Goal: Information Seeking & Learning: Understand process/instructions

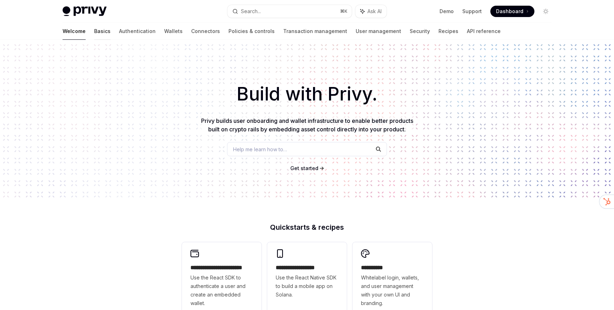
click at [94, 32] on link "Basics" at bounding box center [102, 31] width 16 height 17
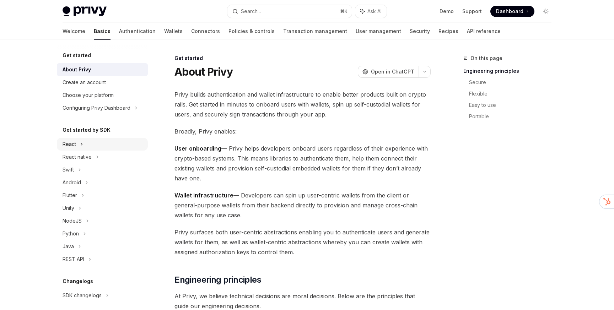
click at [87, 145] on div "React" at bounding box center [102, 144] width 91 height 13
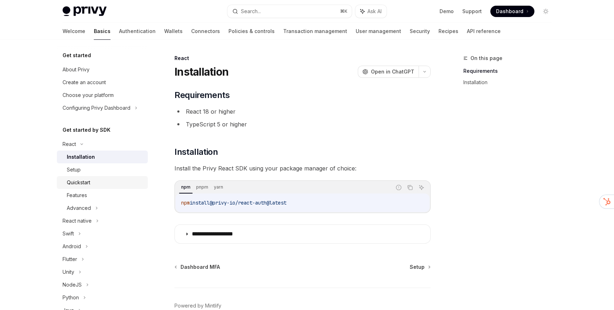
click at [89, 185] on div "Quickstart" at bounding box center [78, 182] width 23 height 9
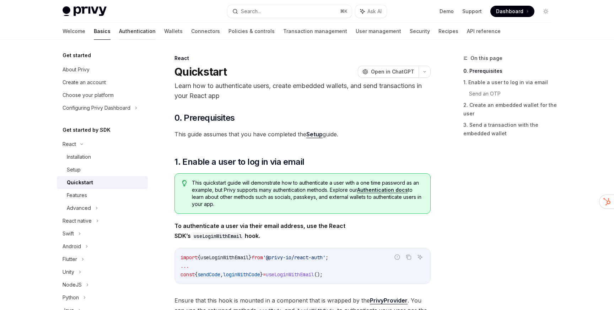
click at [119, 33] on link "Authentication" at bounding box center [137, 31] width 37 height 17
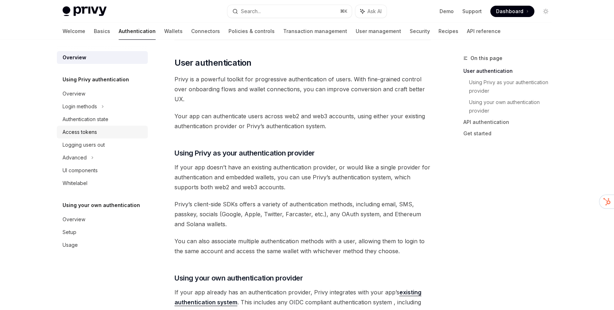
scroll to position [210, 0]
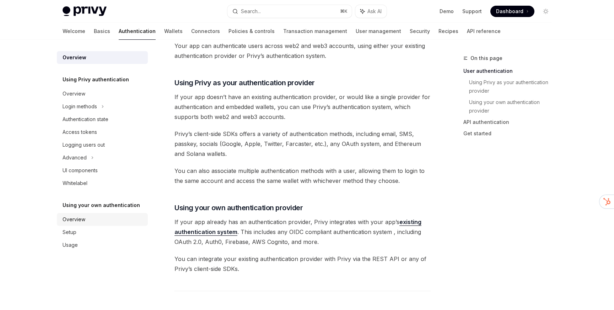
click at [92, 218] on div "Overview" at bounding box center [102, 219] width 81 height 9
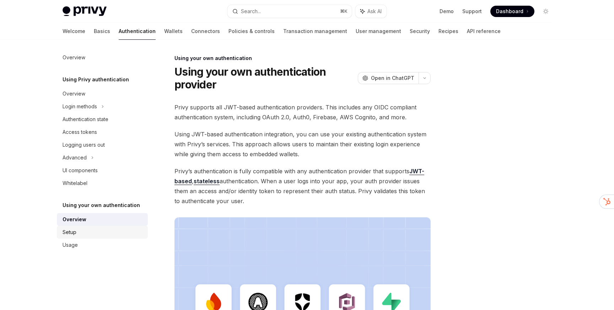
click at [91, 235] on div "Setup" at bounding box center [102, 232] width 81 height 9
type textarea "*"
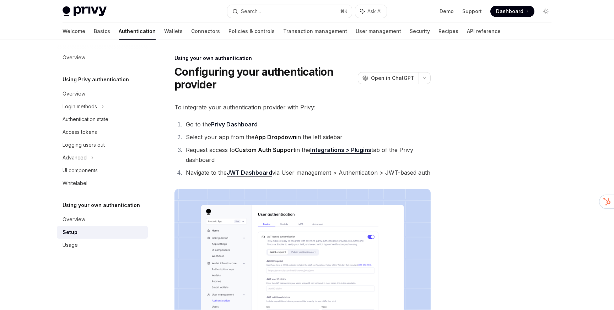
click at [458, 176] on div at bounding box center [503, 182] width 108 height 256
click at [484, 161] on div at bounding box center [503, 182] width 108 height 256
